Goal: Check status: Check status

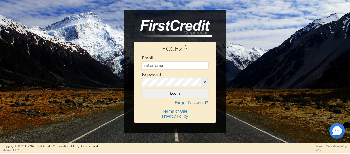
type input "[EMAIL_ADDRESS][DOMAIN_NAME]"
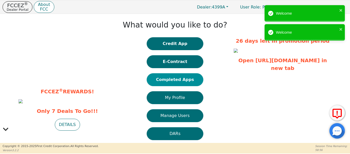
click at [177, 83] on button "Completed Apps" at bounding box center [175, 79] width 57 height 13
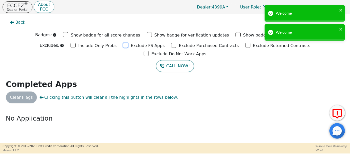
click at [123, 46] on input "Exclude FS Apps" at bounding box center [125, 45] width 5 height 5
checkbox input "true"
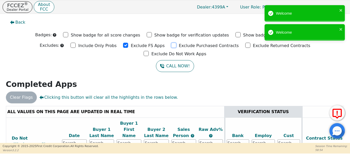
drag, startPoint x: 142, startPoint y: 46, endPoint x: 195, endPoint y: 46, distance: 52.3
click at [171, 46] on input "Exclude Purchased Contracts" at bounding box center [173, 45] width 5 height 5
checkbox input "true"
drag, startPoint x: 211, startPoint y: 45, endPoint x: 224, endPoint y: 48, distance: 13.4
click at [245, 45] on div "Exclude Returned Contracts" at bounding box center [277, 45] width 65 height 8
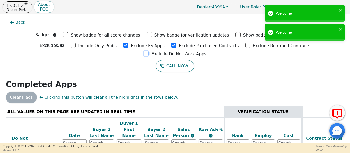
click at [149, 51] on input "Exclude Do Not Work Apps" at bounding box center [146, 53] width 5 height 5
checkbox input "true"
click at [245, 46] on input "Exclude Returned Contracts" at bounding box center [247, 45] width 5 height 5
checkbox input "true"
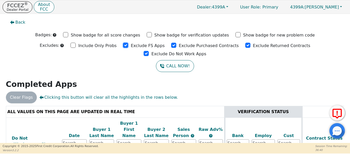
click at [123, 46] on input "Exclude FS Apps" at bounding box center [125, 45] width 5 height 5
checkbox input "true"
click at [171, 45] on input "Exclude Purchased Contracts" at bounding box center [173, 45] width 5 height 5
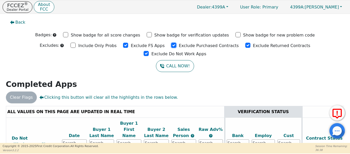
checkbox input "true"
click at [245, 45] on input "Exclude Returned Contracts" at bounding box center [247, 45] width 5 height 5
drag, startPoint x: 211, startPoint y: 45, endPoint x: 248, endPoint y: 46, distance: 37.9
click at [245, 45] on input "Exclude Returned Contracts" at bounding box center [247, 45] width 5 height 5
checkbox input "true"
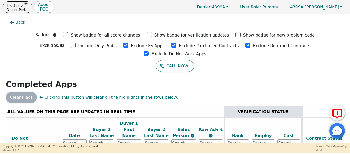
click at [206, 50] on div "Exclude Do Not Work Apps" at bounding box center [175, 54] width 63 height 8
click at [149, 51] on input "Exclude Do Not Work Apps" at bounding box center [146, 53] width 5 height 5
checkbox input "true"
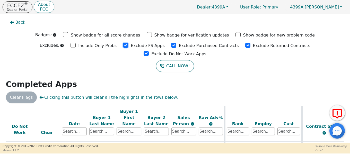
click at [123, 45] on input "Exclude FS Apps" at bounding box center [125, 45] width 5 height 5
checkbox input "true"
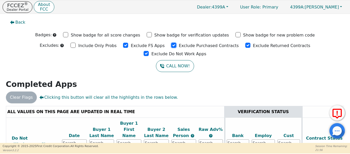
click at [171, 45] on input "Exclude Purchased Contracts" at bounding box center [173, 45] width 5 height 5
checkbox input "true"
click at [245, 46] on input "Exclude Returned Contracts" at bounding box center [247, 45] width 5 height 5
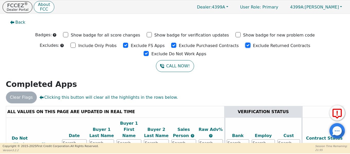
checkbox input "true"
click at [149, 51] on input "Exclude Do Not Work Apps" at bounding box center [146, 53] width 5 height 5
checkbox input "true"
click at [123, 44] on input "Exclude FS Apps" at bounding box center [125, 45] width 5 height 5
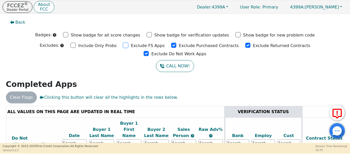
drag, startPoint x: 96, startPoint y: 44, endPoint x: 114, endPoint y: 45, distance: 18.1
click at [123, 44] on input "Exclude FS Apps" at bounding box center [125, 45] width 5 height 5
checkbox input "true"
click at [171, 44] on input "Exclude Purchased Contracts" at bounding box center [173, 45] width 5 height 5
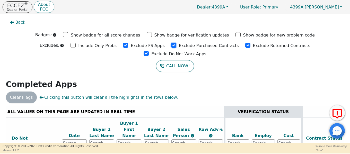
checkbox input "true"
click at [245, 46] on input "Exclude Returned Contracts" at bounding box center [247, 45] width 5 height 5
checkbox input "true"
click at [149, 51] on input "Exclude Do Not Work Apps" at bounding box center [146, 53] width 5 height 5
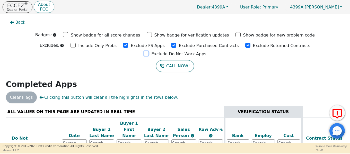
click at [149, 51] on input "Exclude Do Not Work Apps" at bounding box center [146, 53] width 5 height 5
checkbox input "true"
click at [123, 45] on input "Exclude FS Apps" at bounding box center [125, 45] width 5 height 5
drag, startPoint x: 98, startPoint y: 45, endPoint x: 108, endPoint y: 45, distance: 10.3
click at [123, 44] on input "Exclude FS Apps" at bounding box center [125, 45] width 5 height 5
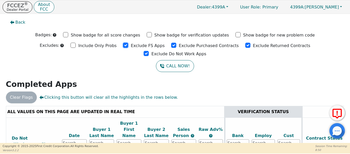
checkbox input "true"
click at [171, 45] on input "Exclude Purchased Contracts" at bounding box center [173, 45] width 5 height 5
checkbox input "false"
drag, startPoint x: 144, startPoint y: 45, endPoint x: 161, endPoint y: 47, distance: 16.8
click at [171, 45] on div "Exclude Purchased Contracts" at bounding box center [205, 45] width 68 height 8
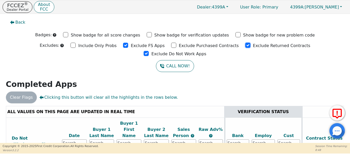
click at [245, 45] on input "Exclude Returned Contracts" at bounding box center [247, 45] width 5 height 5
checkbox input "true"
click at [149, 51] on input "Exclude Do Not Work Apps" at bounding box center [146, 53] width 5 height 5
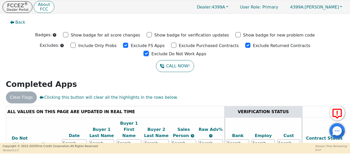
checkbox input "true"
click at [171, 46] on div "Exclude Purchased Contracts" at bounding box center [205, 45] width 68 height 8
click at [171, 46] on input "Exclude Purchased Contracts" at bounding box center [173, 45] width 5 height 5
checkbox input "true"
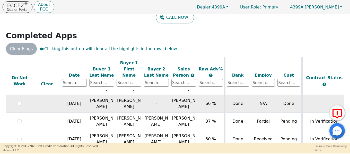
scroll to position [44, 0]
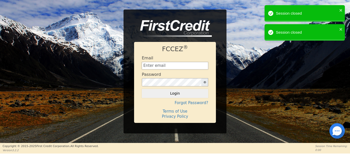
type input "[EMAIL_ADDRESS][DOMAIN_NAME]"
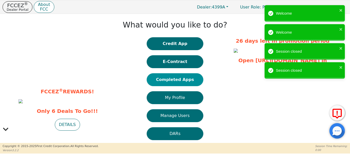
click at [160, 79] on button "Completed Apps" at bounding box center [175, 79] width 57 height 13
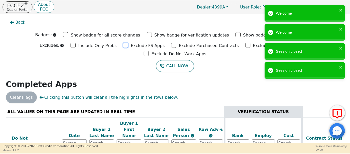
drag, startPoint x: 99, startPoint y: 45, endPoint x: 104, endPoint y: 45, distance: 5.4
click at [123, 45] on div "Exclude FS Apps" at bounding box center [144, 45] width 42 height 8
click at [171, 45] on input "Exclude Purchased Contracts" at bounding box center [173, 45] width 5 height 5
checkbox input "true"
click at [123, 46] on input "Exclude FS Apps" at bounding box center [125, 45] width 5 height 5
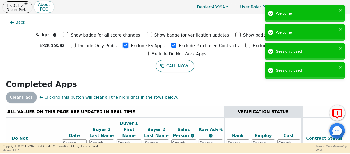
checkbox input "true"
drag, startPoint x: 208, startPoint y: 46, endPoint x: 212, endPoint y: 46, distance: 4.1
click at [245, 46] on input "Exclude Returned Contracts" at bounding box center [247, 45] width 5 height 5
checkbox input "true"
click at [276, 43] on div "Welcome Welcome Session closed Session closed" at bounding box center [305, 43] width 82 height 78
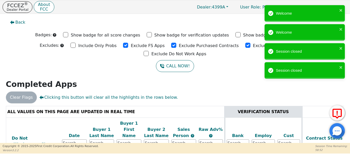
click at [251, 60] on div "CALL NOW!" at bounding box center [175, 66] width 342 height 12
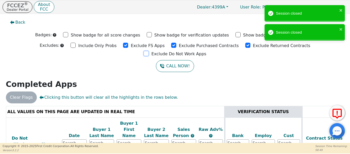
click at [149, 51] on input "Exclude Do Not Work Apps" at bounding box center [146, 53] width 5 height 5
checkbox input "true"
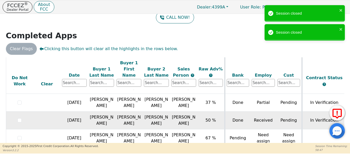
scroll to position [27, 0]
